Goal: Find specific page/section: Find specific page/section

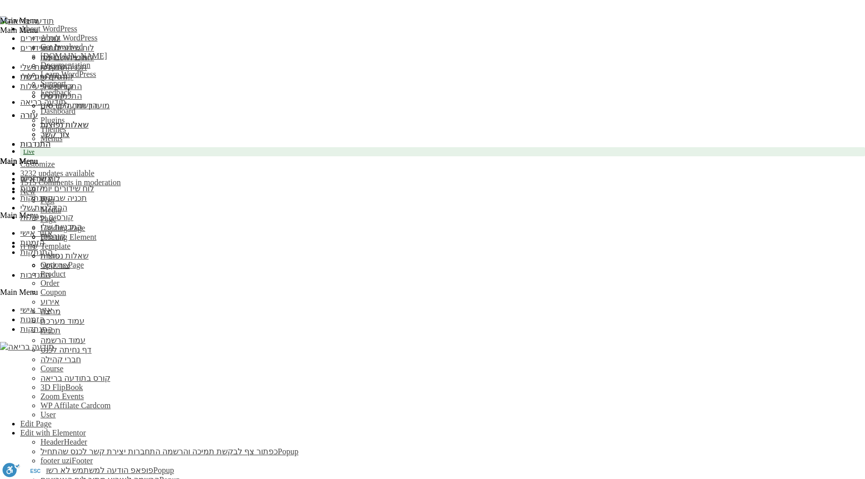
drag, startPoint x: 267, startPoint y: 296, endPoint x: 609, endPoint y: 249, distance: 345.5
drag, startPoint x: 602, startPoint y: 241, endPoint x: 297, endPoint y: 341, distance: 321.4
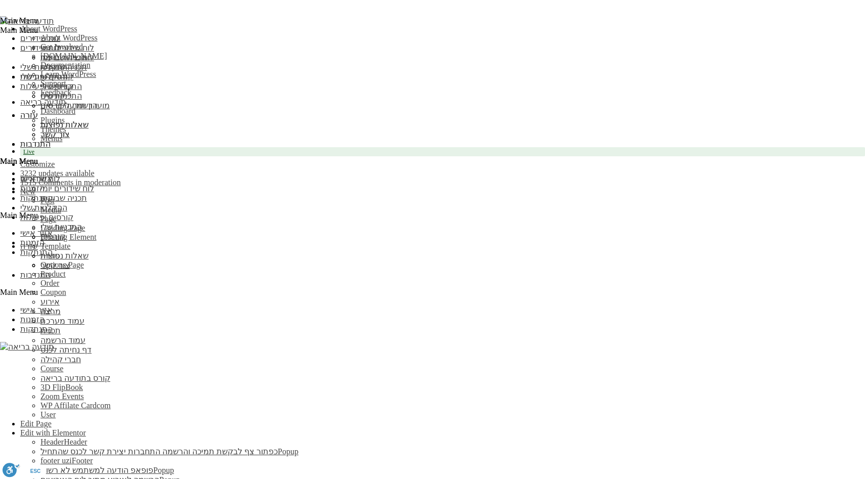
drag, startPoint x: 276, startPoint y: 301, endPoint x: 598, endPoint y: 213, distance: 334.5
drag, startPoint x: 595, startPoint y: 234, endPoint x: 291, endPoint y: 303, distance: 311.8
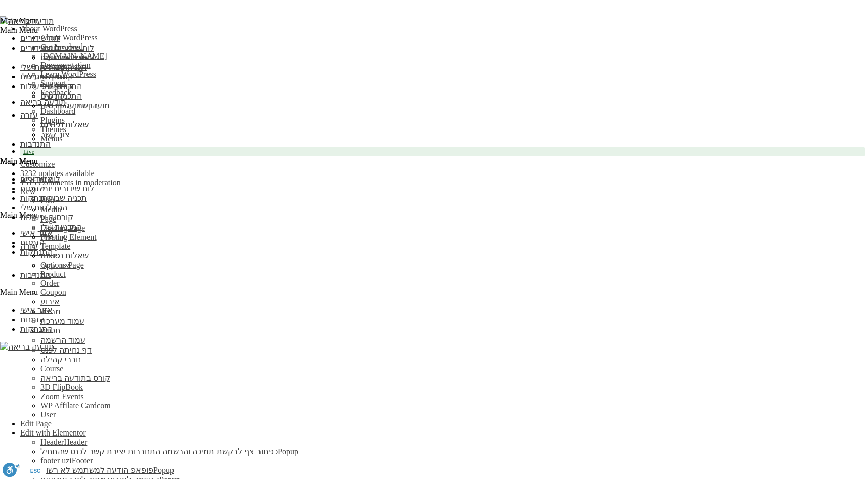
drag, startPoint x: 284, startPoint y: 301, endPoint x: 601, endPoint y: 222, distance: 326.8
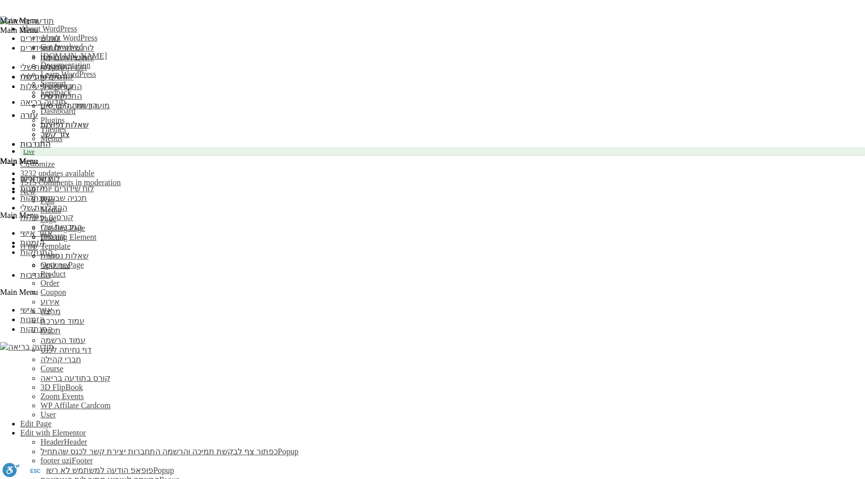
drag, startPoint x: 600, startPoint y: 241, endPoint x: 353, endPoint y: 290, distance: 251.6
drag, startPoint x: 285, startPoint y: 296, endPoint x: 622, endPoint y: 221, distance: 345.8
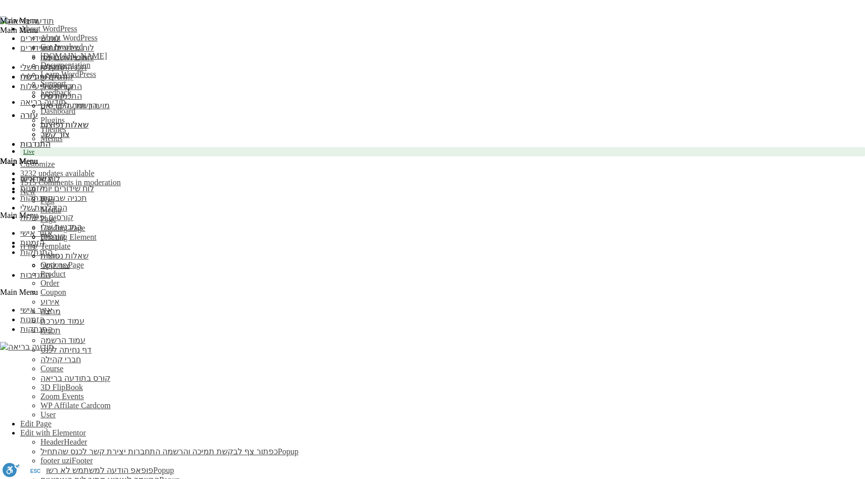
drag, startPoint x: 608, startPoint y: 247, endPoint x: 353, endPoint y: 326, distance: 267.2
drag, startPoint x: 272, startPoint y: 298, endPoint x: 649, endPoint y: 228, distance: 383.7
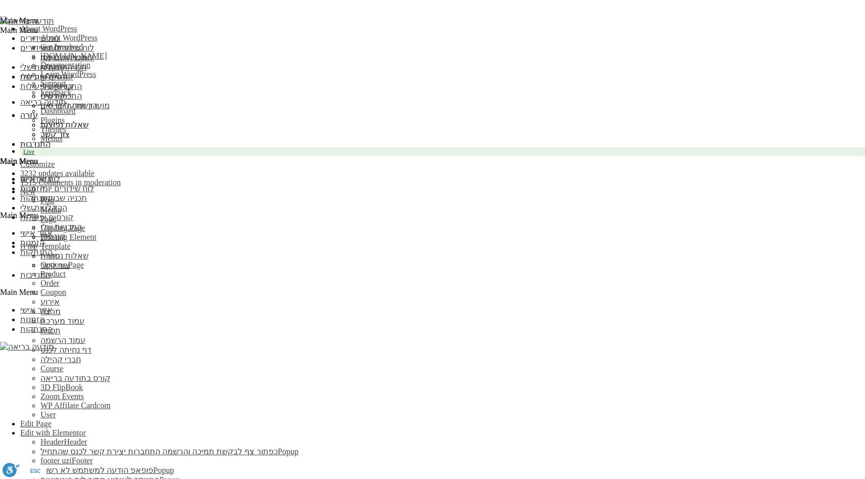
drag, startPoint x: 638, startPoint y: 236, endPoint x: 248, endPoint y: 304, distance: 395.3
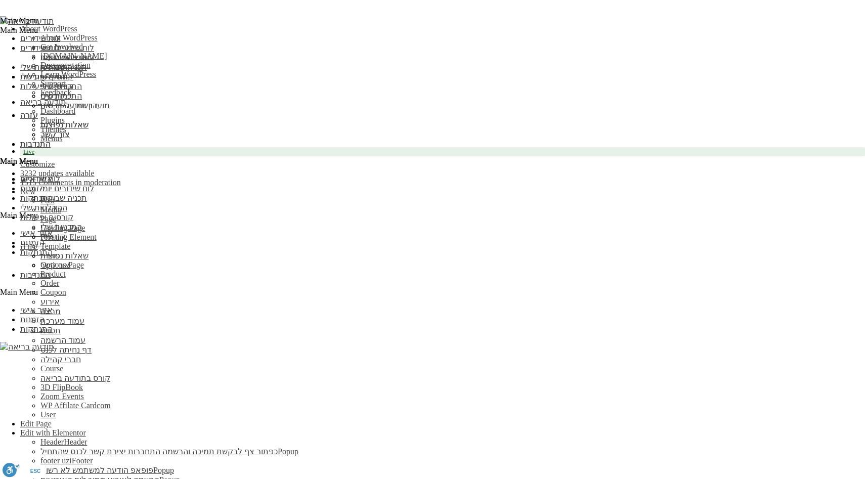
drag, startPoint x: 248, startPoint y: 304, endPoint x: 610, endPoint y: 212, distance: 373.7
drag, startPoint x: 603, startPoint y: 237, endPoint x: 256, endPoint y: 314, distance: 355.3
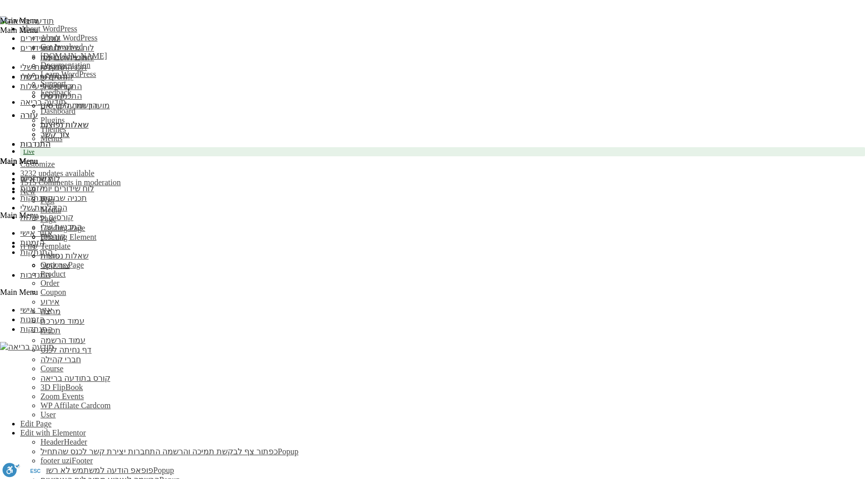
drag, startPoint x: 256, startPoint y: 314, endPoint x: 732, endPoint y: 235, distance: 482.9
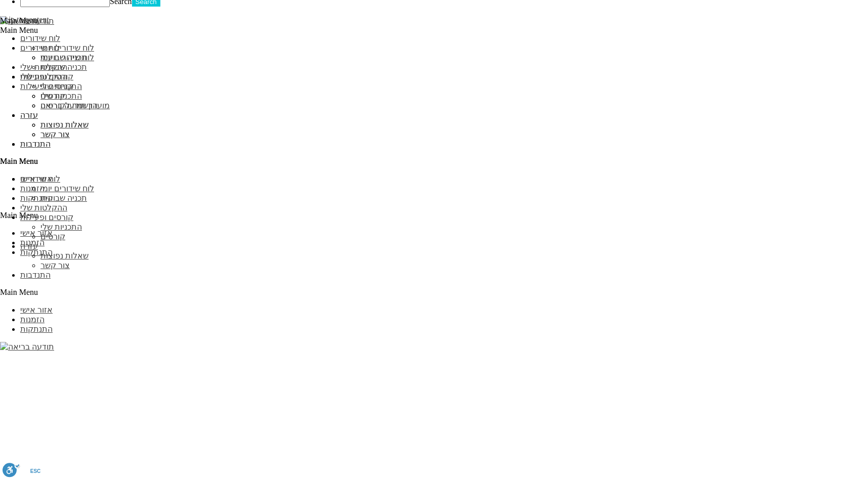
drag, startPoint x: 669, startPoint y: 117, endPoint x: 571, endPoint y: 58, distance: 114.1
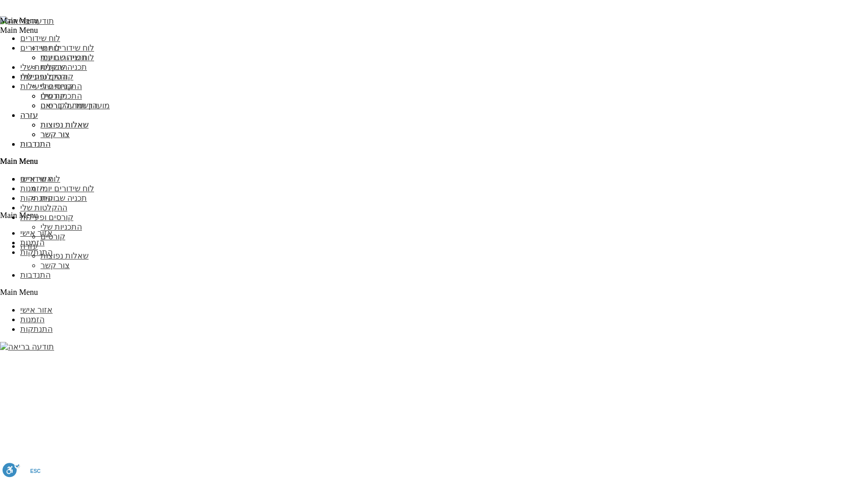
scroll to position [1048, 0]
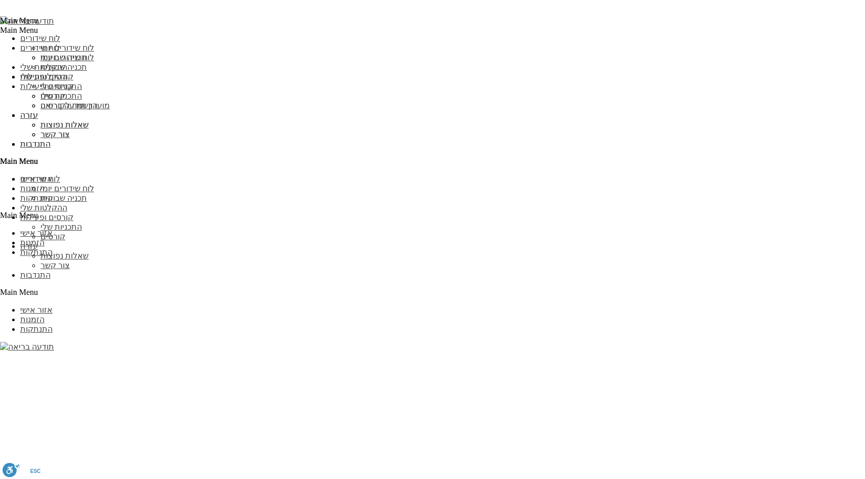
scroll to position [1094, 0]
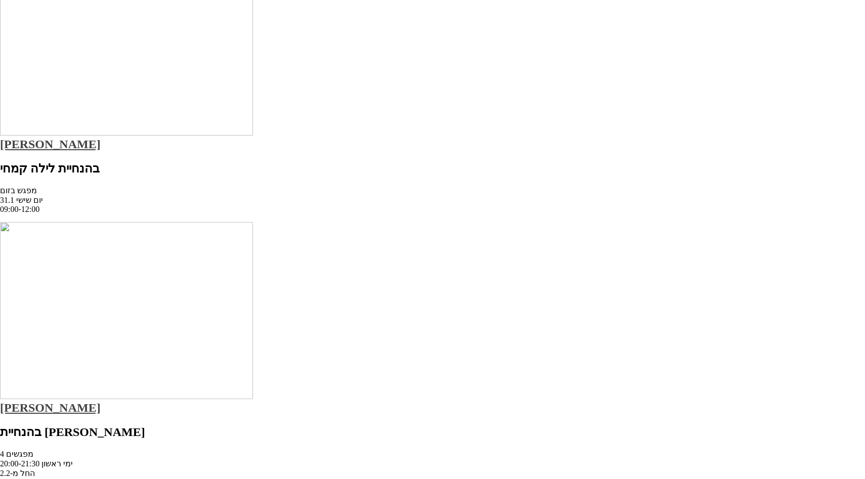
scroll to position [1729, 0]
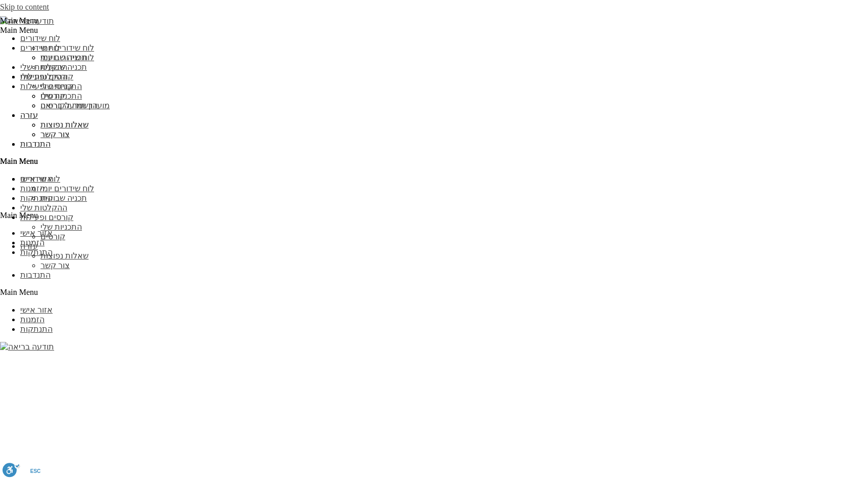
scroll to position [1001, 0]
select select
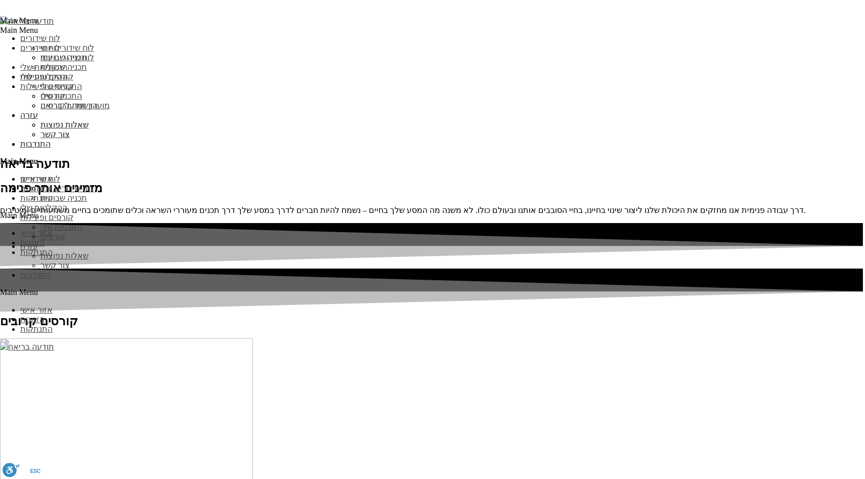
drag, startPoint x: 683, startPoint y: 259, endPoint x: 675, endPoint y: 252, distance: 11.5
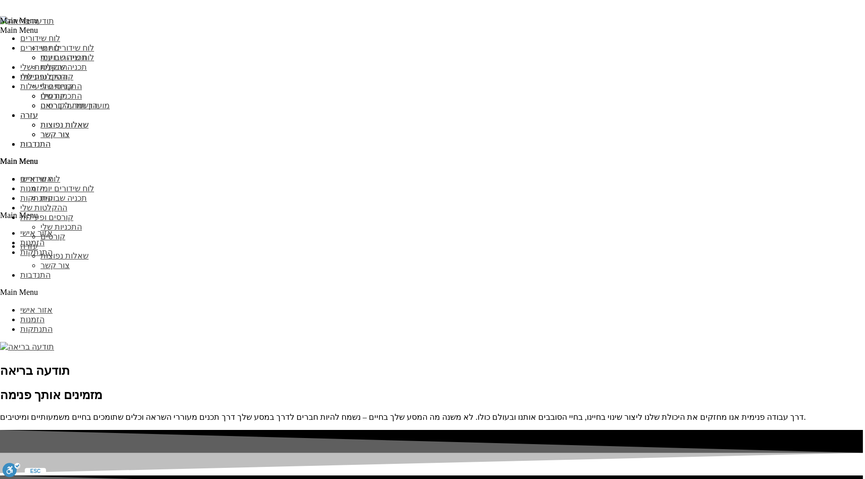
scroll to position [986, 0]
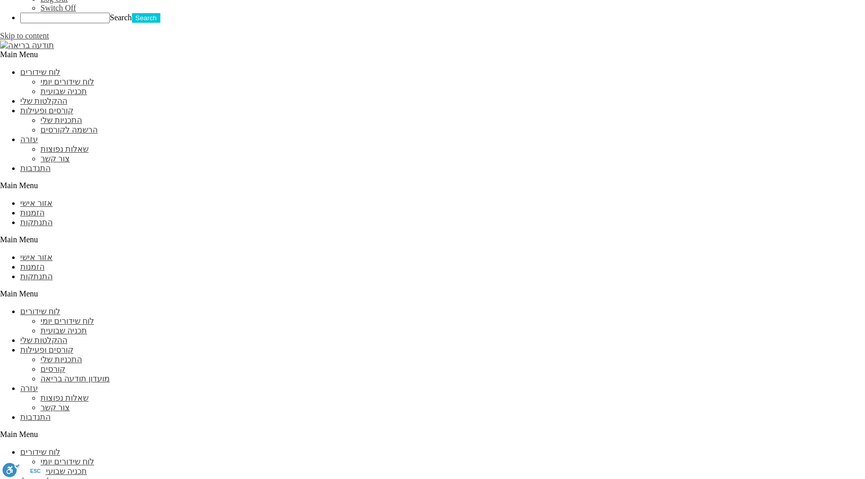
scroll to position [986, 0]
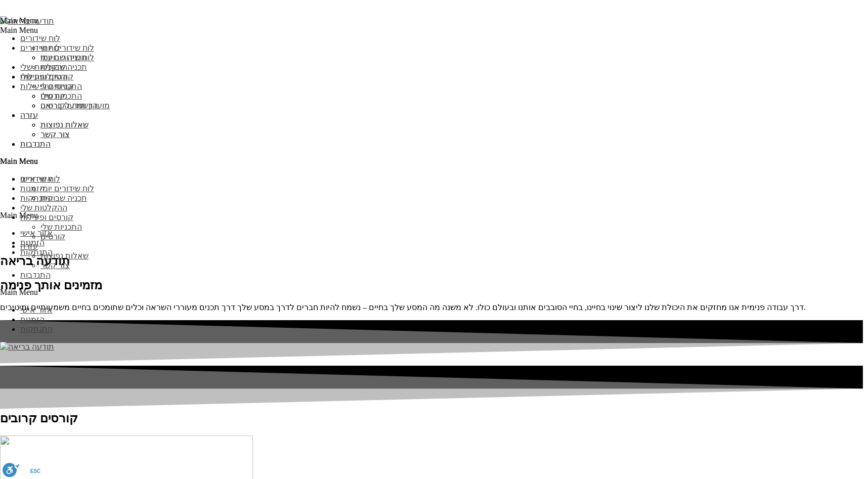
type input "מיינדפולנס"
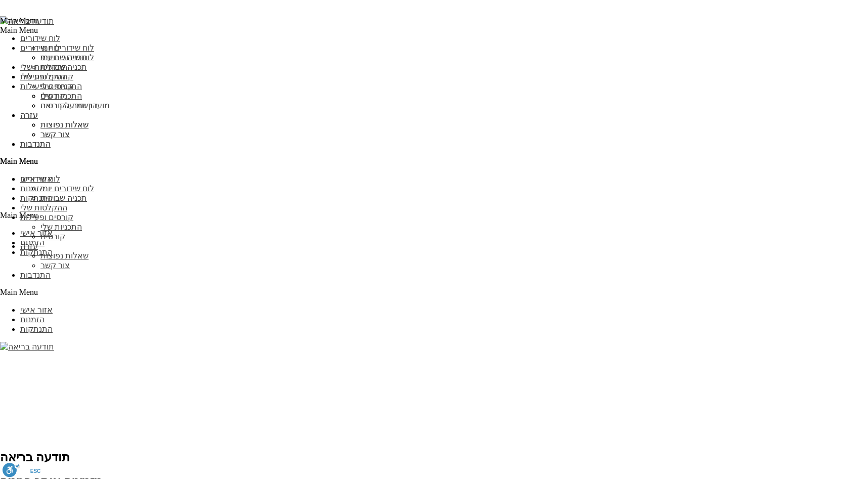
scroll to position [972, 0]
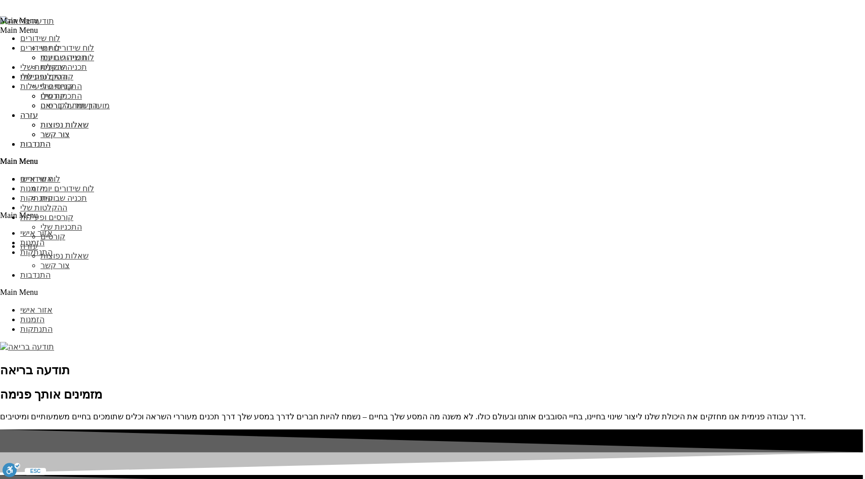
scroll to position [1445, 0]
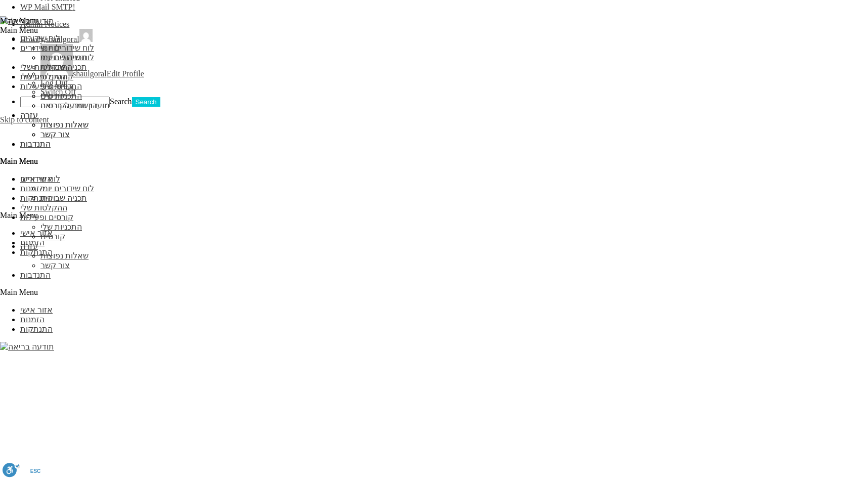
scroll to position [933, 0]
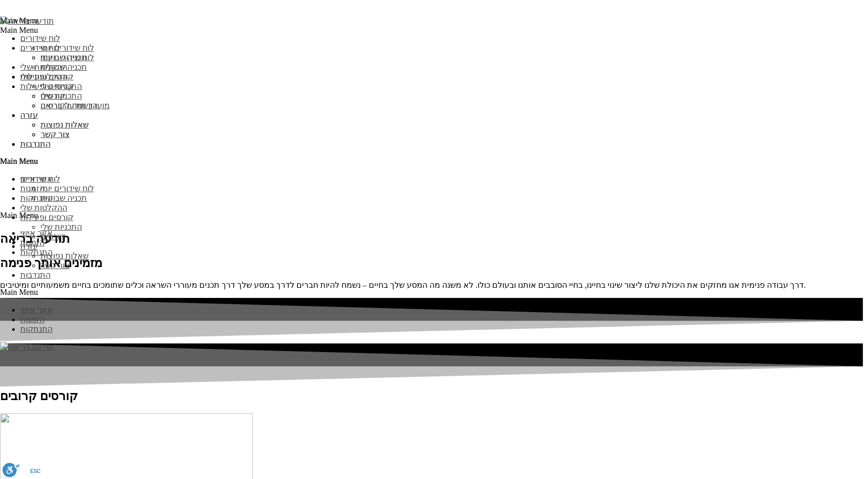
scroll to position [1390, 0]
